Goal: Task Accomplishment & Management: Use online tool/utility

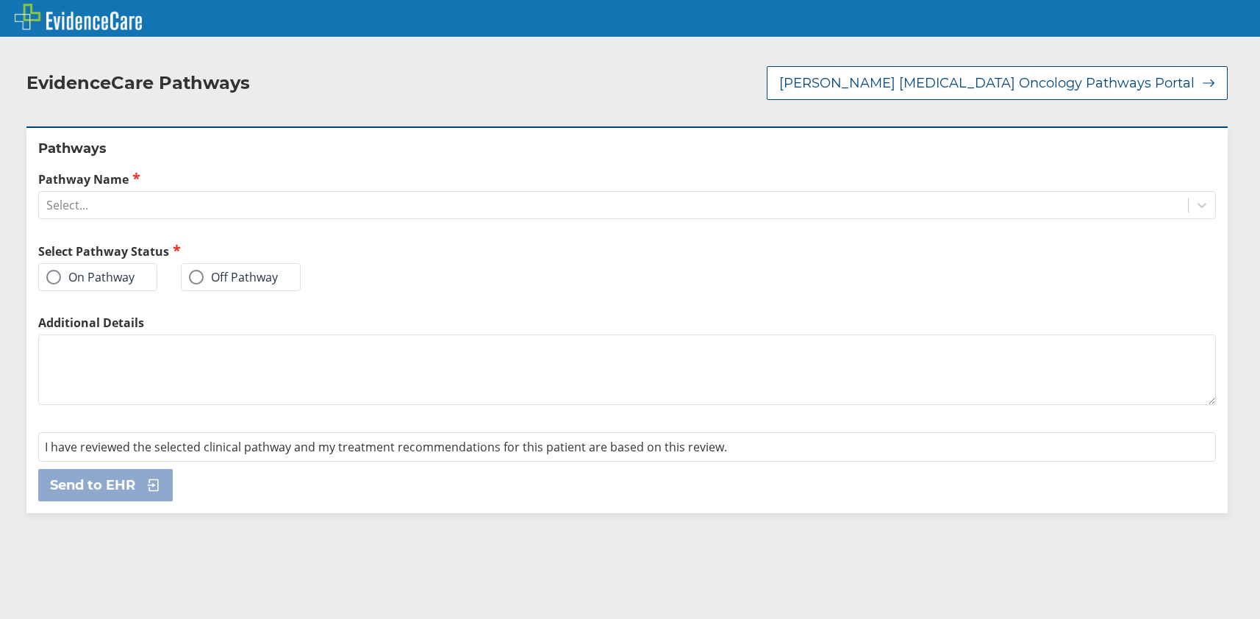
click at [83, 273] on label "On Pathway" at bounding box center [90, 277] width 88 height 15
click at [0, 0] on input "On Pathway" at bounding box center [0, 0] width 0 height 0
click at [222, 212] on div "Select..." at bounding box center [613, 205] width 1149 height 25
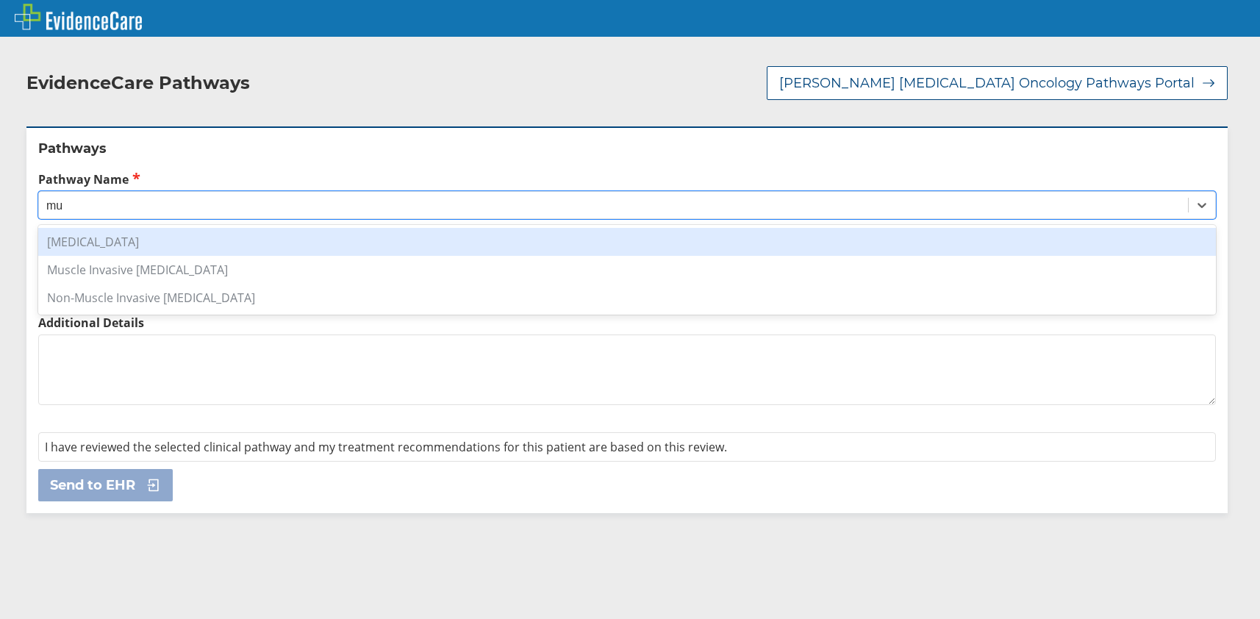
click at [167, 241] on div "[MEDICAL_DATA]" at bounding box center [626, 242] width 1177 height 28
type input "mu"
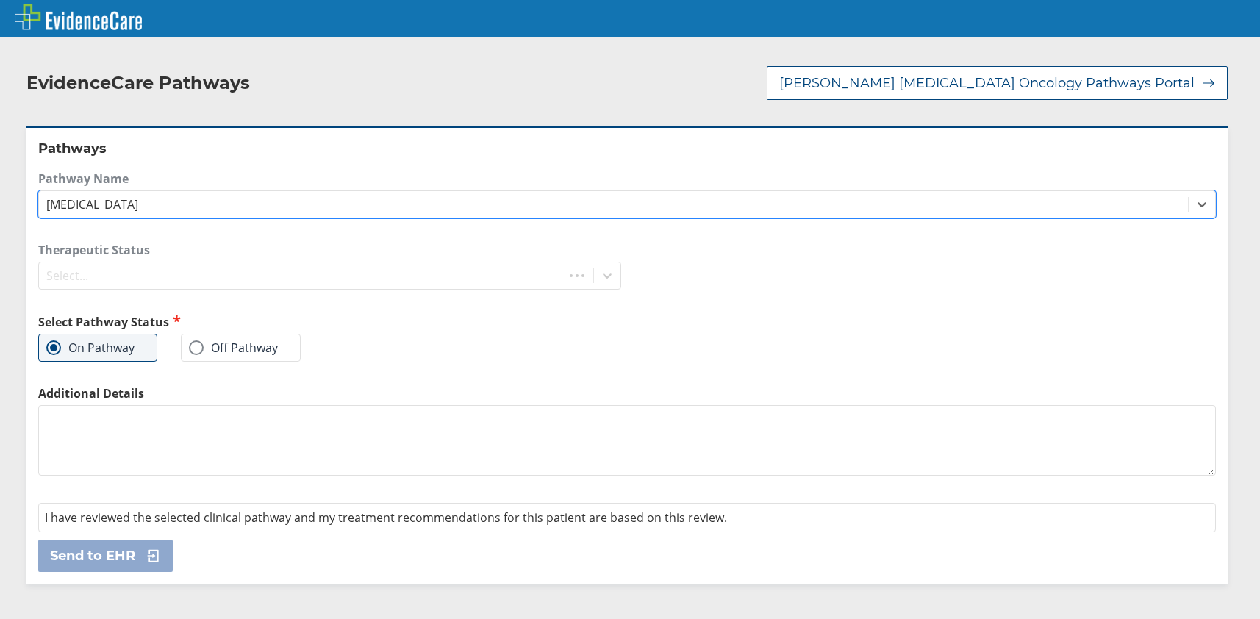
click at [167, 241] on div "Pathways Pathway Name option [MEDICAL_DATA], selected. 0 results available. Sel…" at bounding box center [626, 354] width 1201 height 456
click at [229, 278] on div "Select..." at bounding box center [316, 277] width 554 height 25
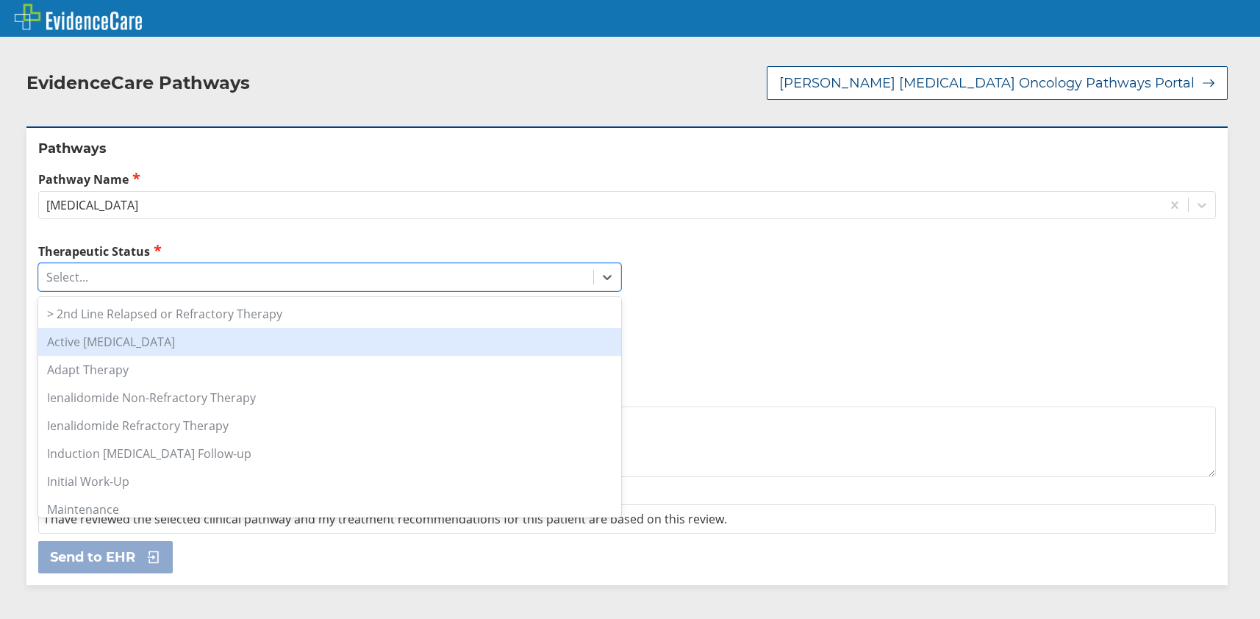
click at [186, 345] on div "Active [MEDICAL_DATA]" at bounding box center [329, 342] width 583 height 28
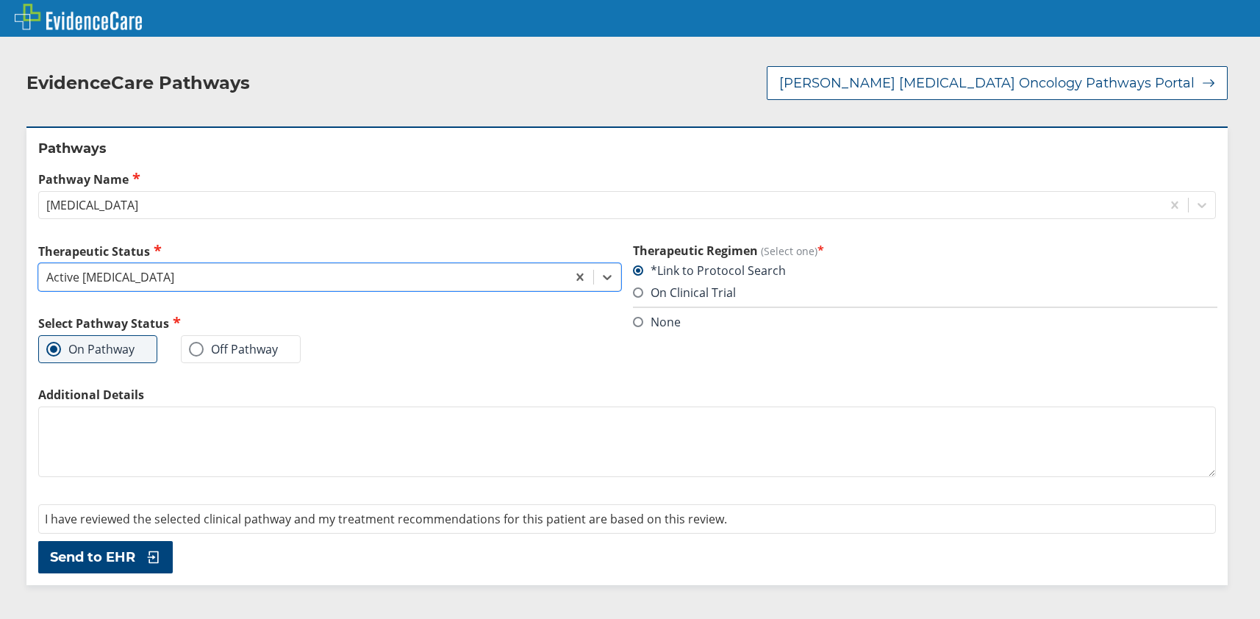
click at [186, 345] on div "Off Pathway" at bounding box center [241, 349] width 120 height 28
click at [100, 560] on span "Send to EHR" at bounding box center [92, 557] width 85 height 18
